Goal: Information Seeking & Learning: Learn about a topic

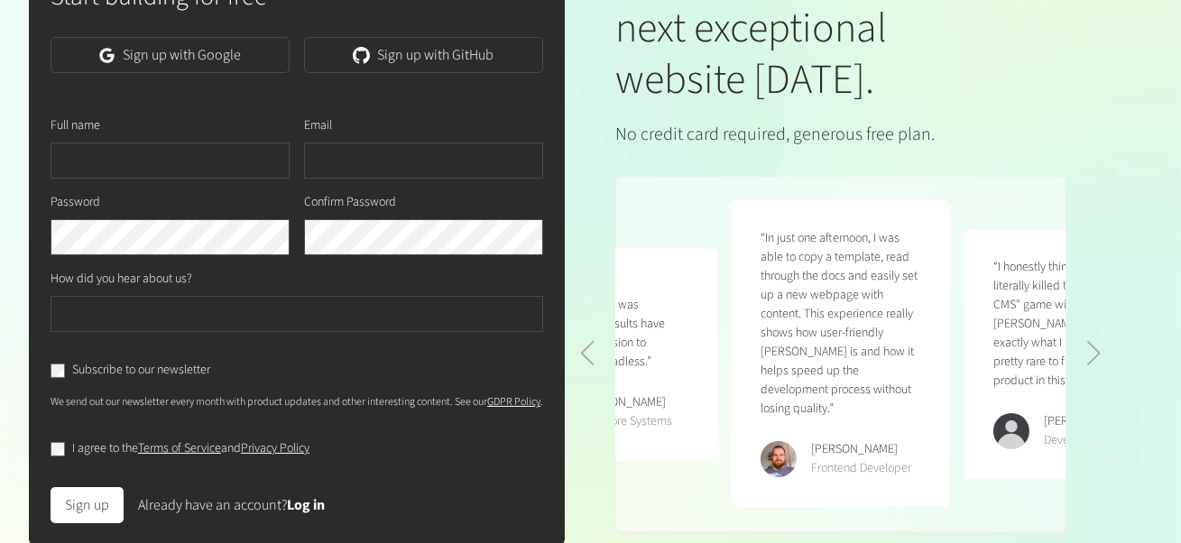
scroll to position [360, 0]
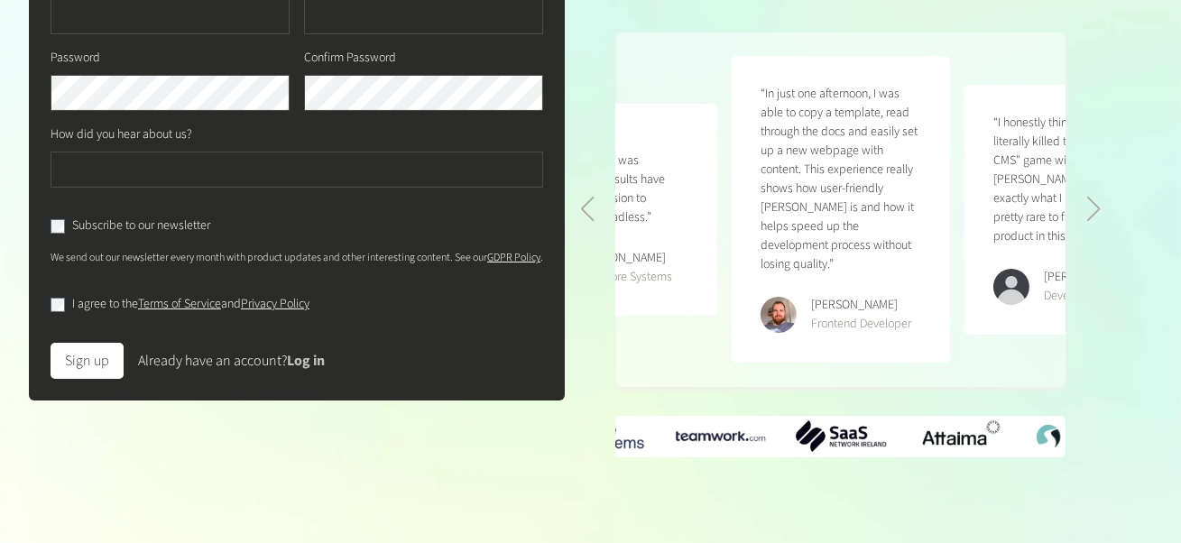
click at [319, 371] on link "Log in" at bounding box center [306, 361] width 38 height 20
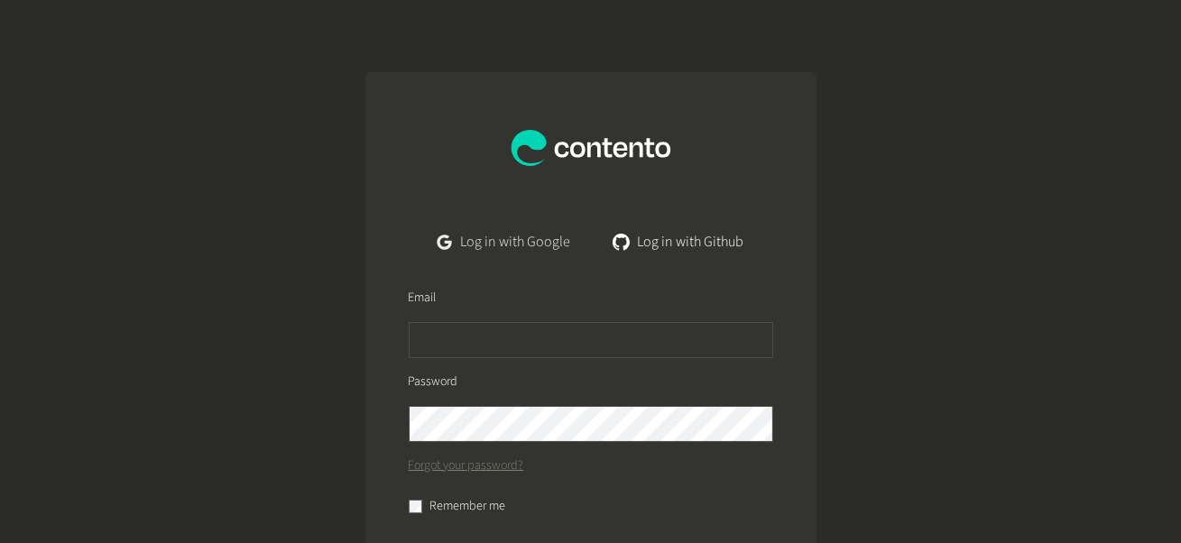
click at [489, 246] on link "Log in with Google" at bounding box center [504, 242] width 162 height 36
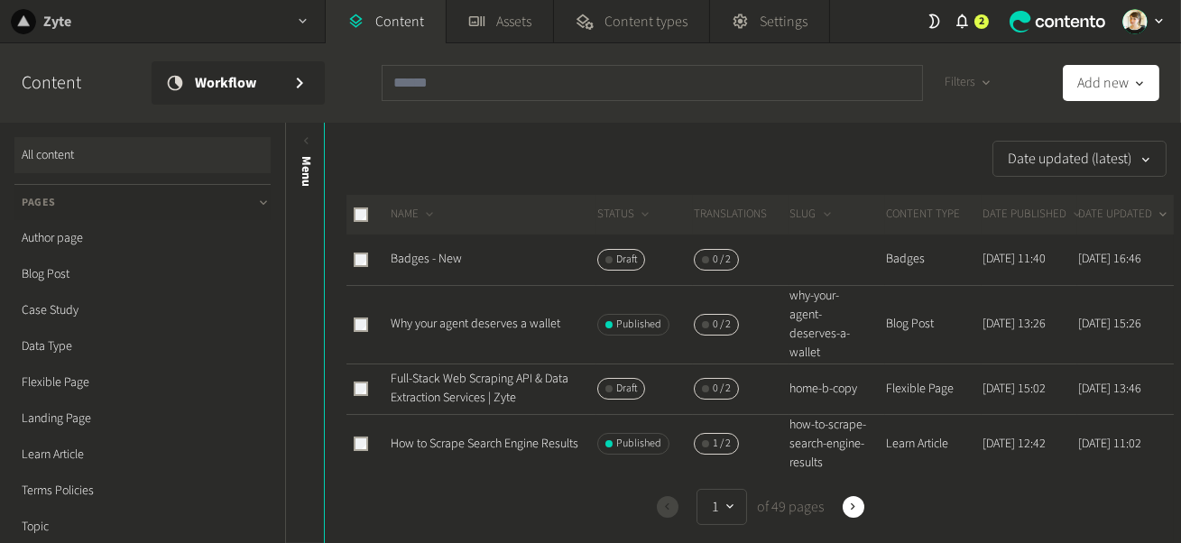
click at [199, 11] on div "Zyte" at bounding box center [162, 21] width 325 height 42
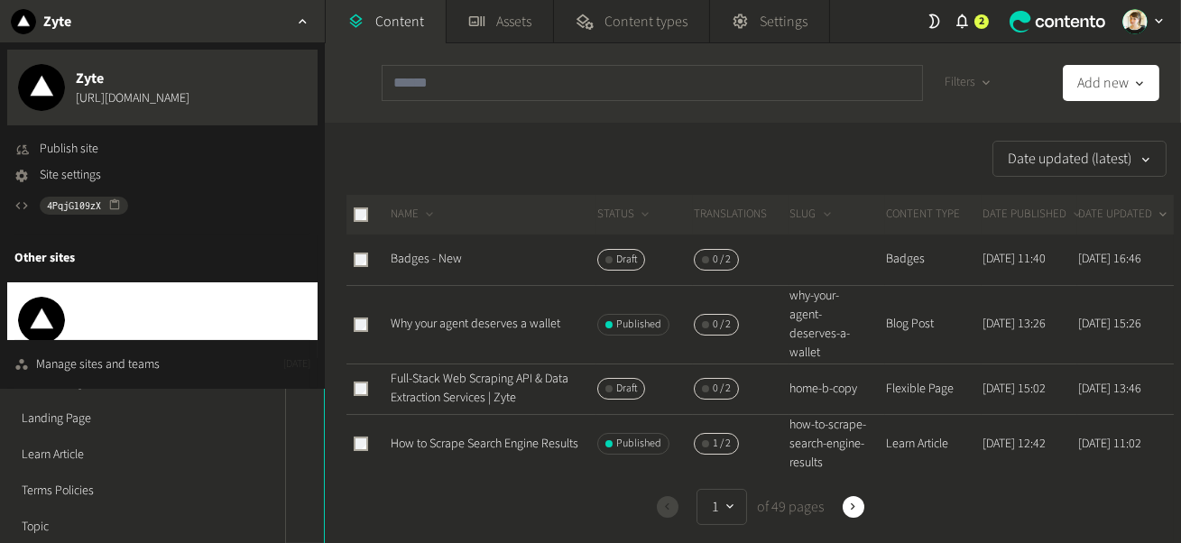
click at [140, 321] on span "[URL][DOMAIN_NAME]" at bounding box center [141, 330] width 131 height 19
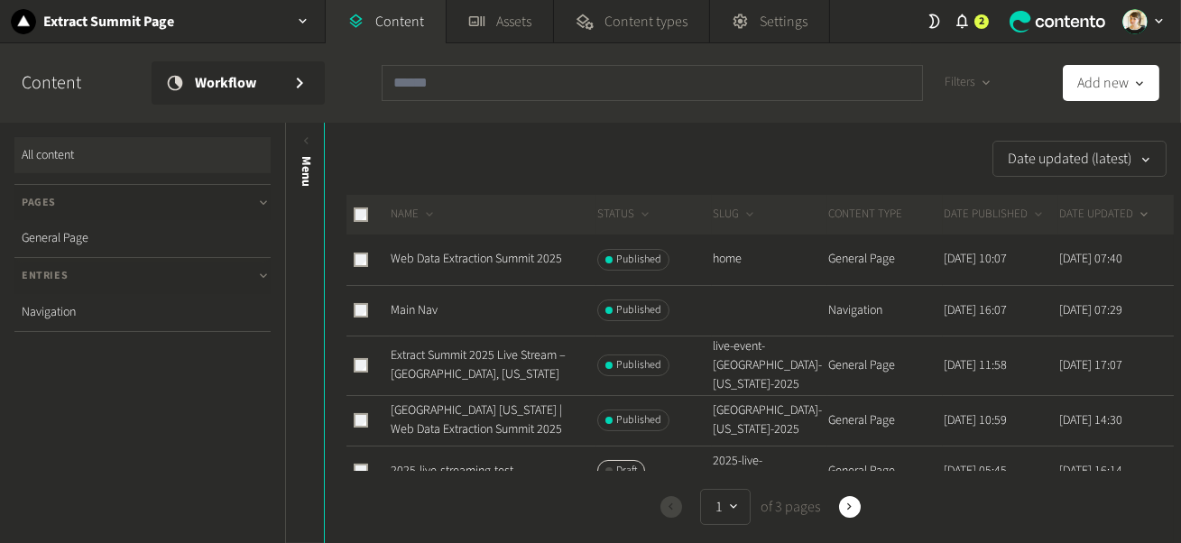
click at [116, 160] on link "All content" at bounding box center [142, 155] width 256 height 36
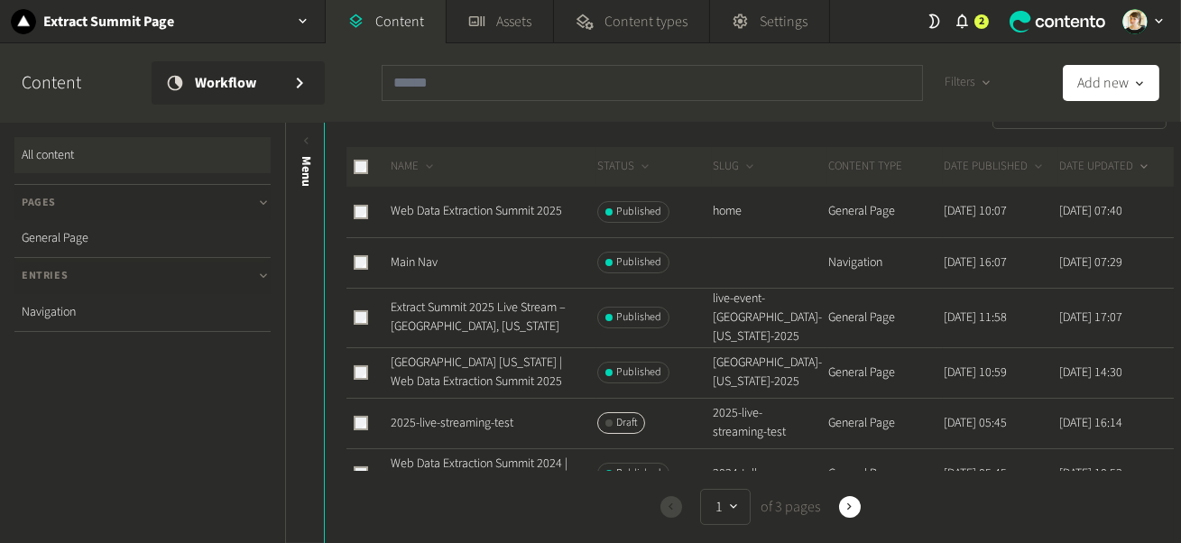
scroll to position [52, 0]
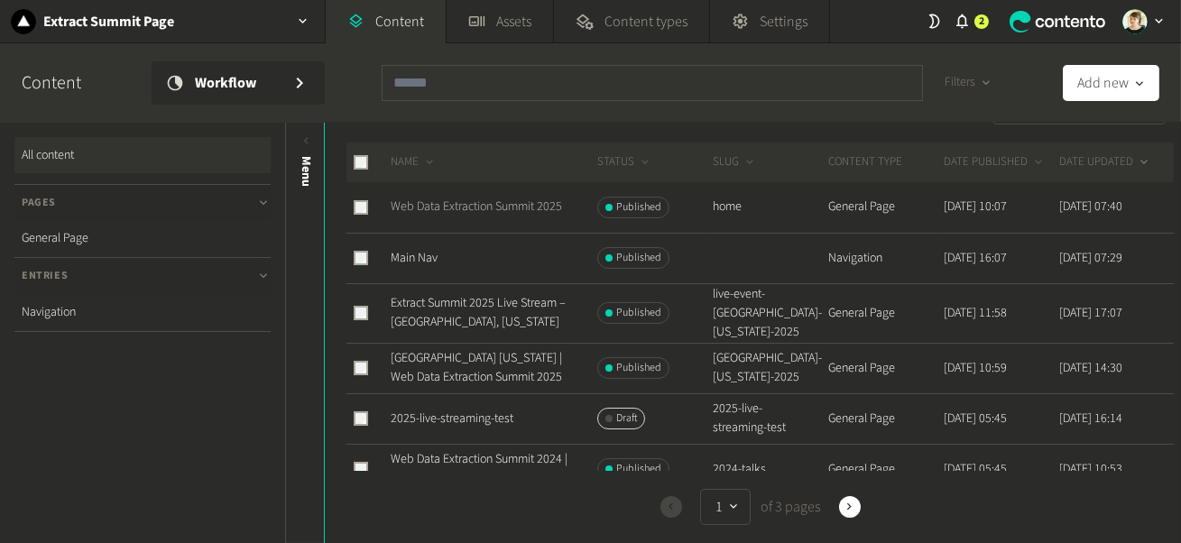
click at [455, 203] on link "Web Data Extraction Summit 2025" at bounding box center [476, 207] width 171 height 18
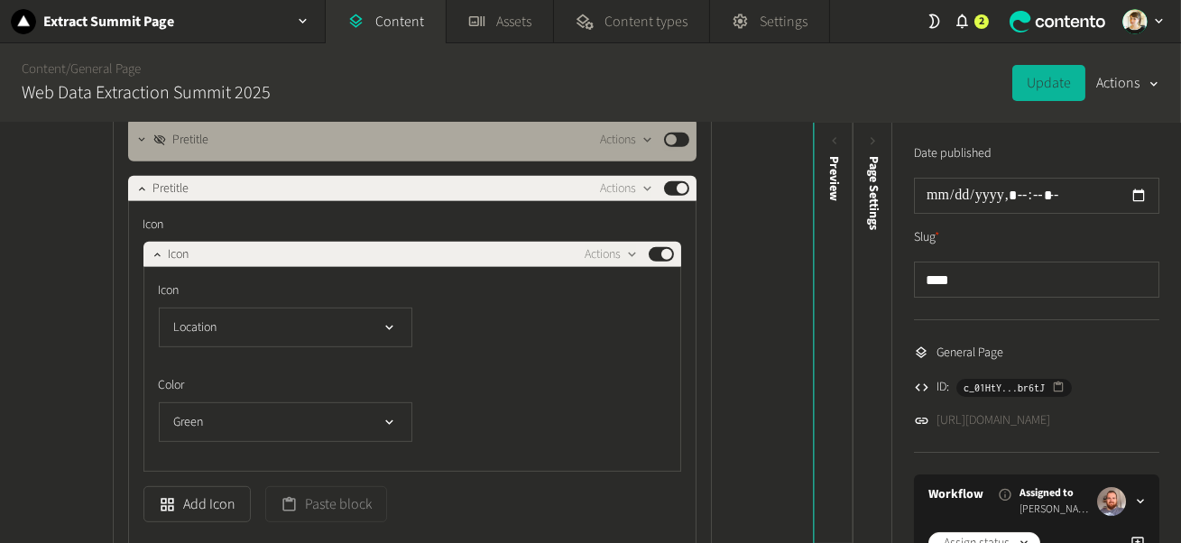
scroll to position [1743, 0]
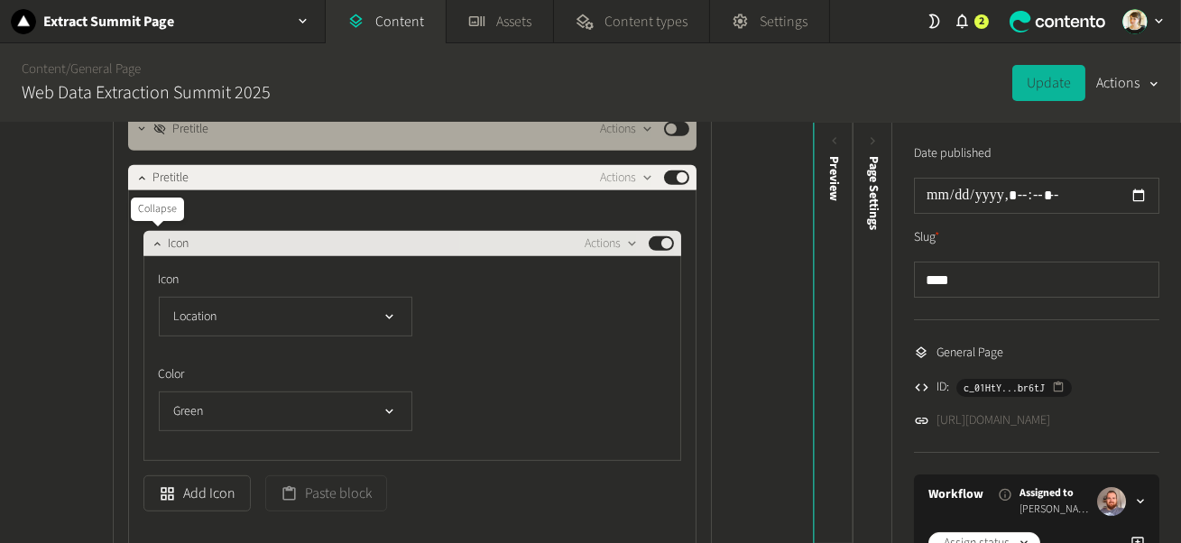
click at [151, 242] on icon "button" at bounding box center [157, 243] width 13 height 13
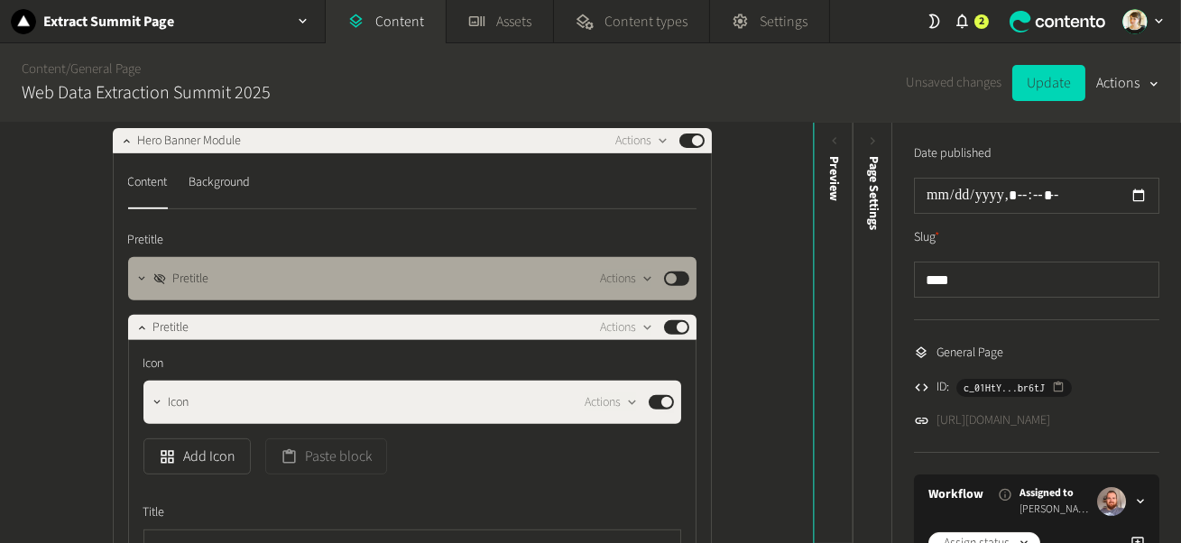
scroll to position [1589, 0]
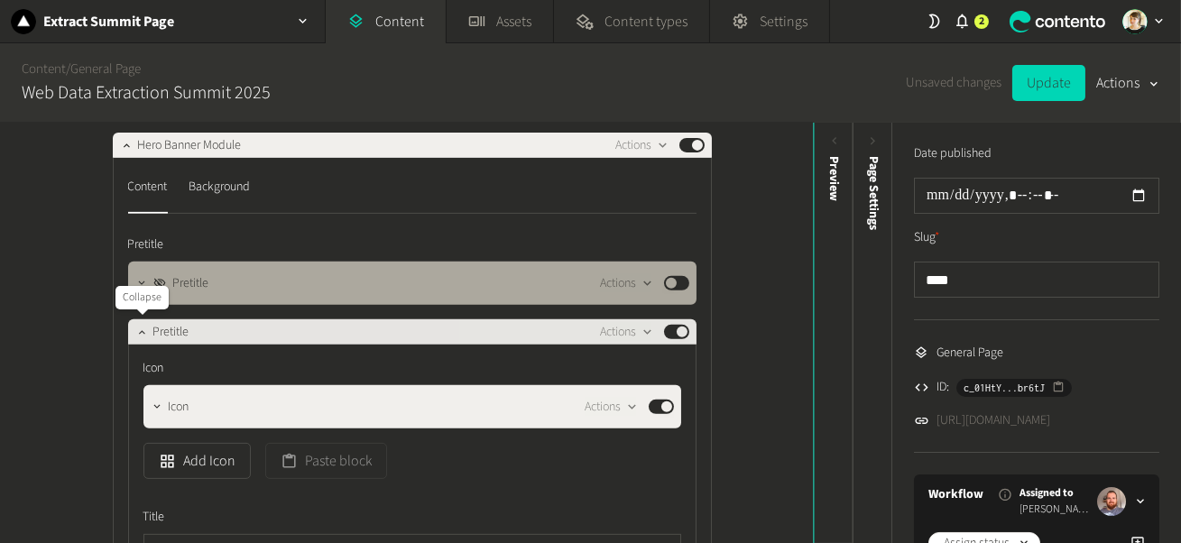
click at [138, 327] on icon "button" at bounding box center [141, 332] width 13 height 13
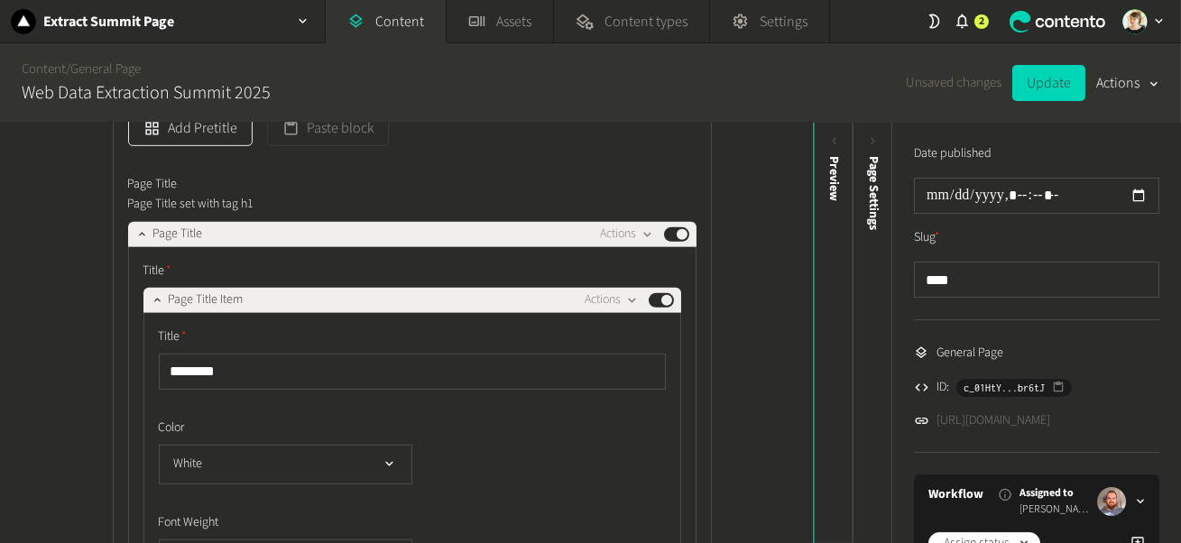
scroll to position [1863, 0]
